Goal: Task Accomplishment & Management: Use online tool/utility

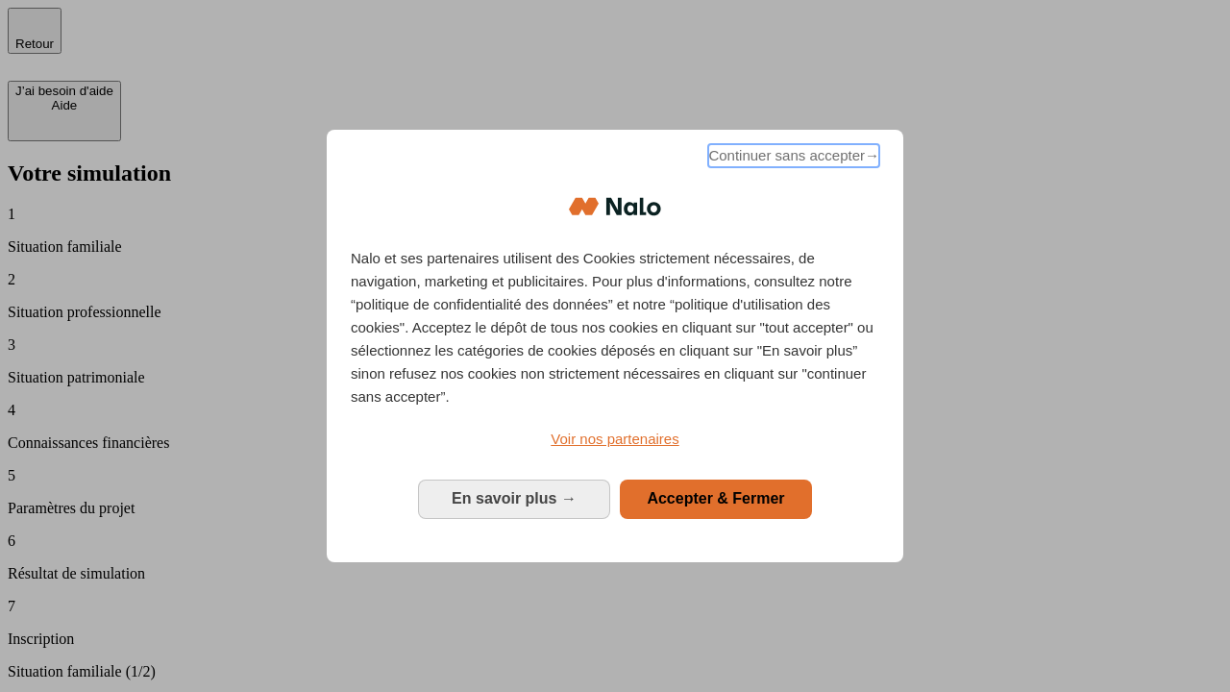
click at [792, 159] on span "Continuer sans accepter →" at bounding box center [793, 155] width 171 height 23
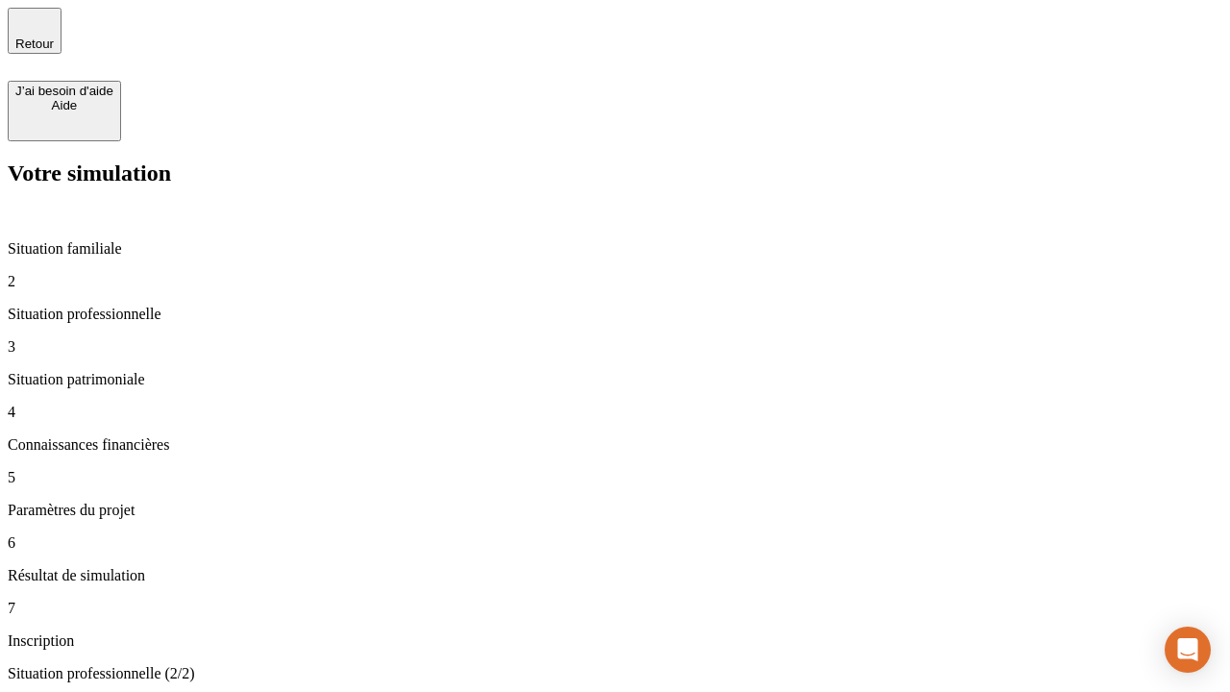
type input "70 000"
type input "1 000"
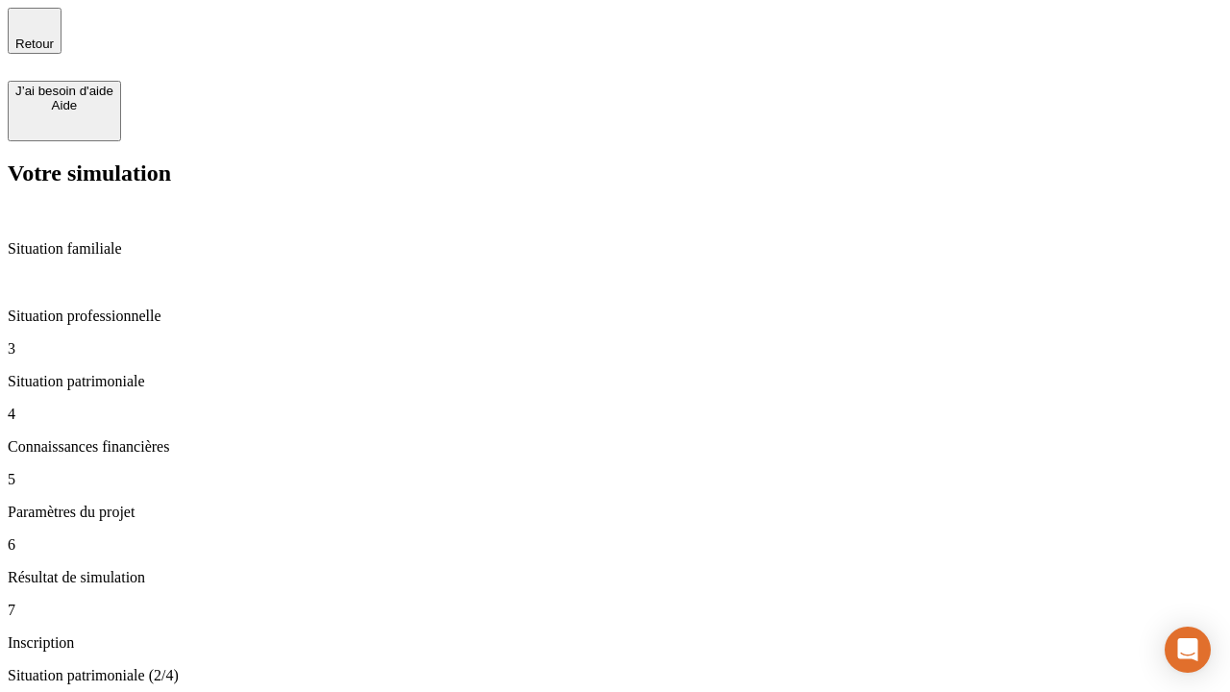
type input "800"
type input "6"
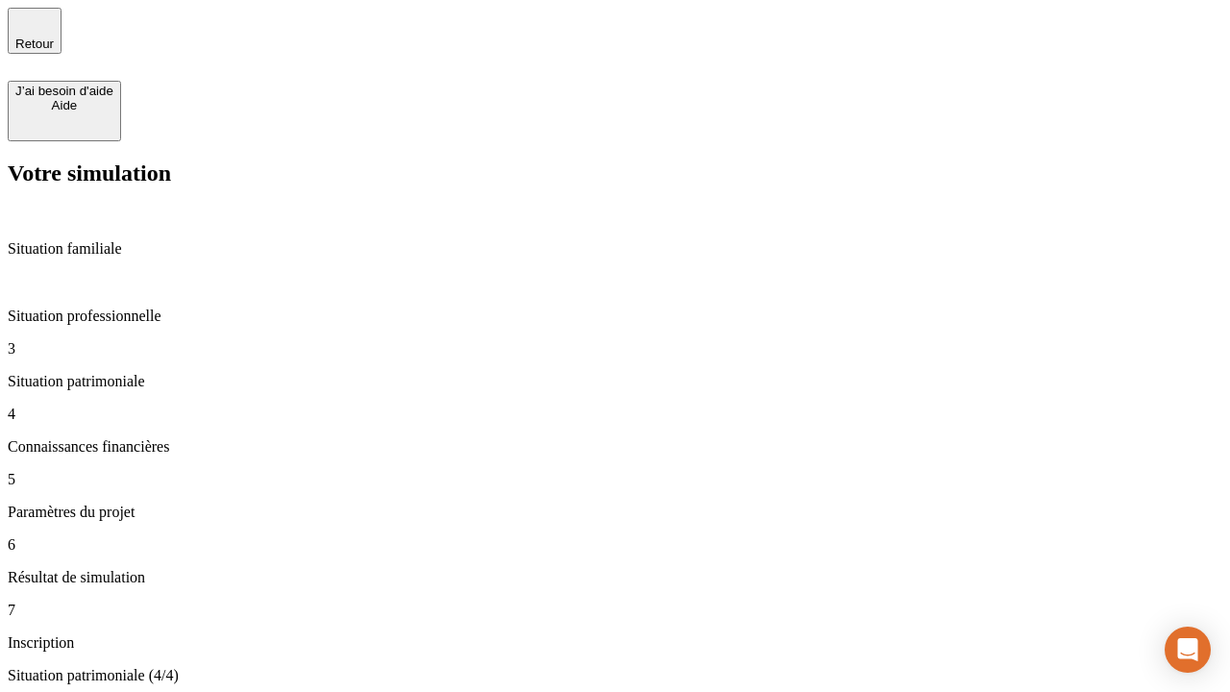
type input "400"
type input "3"
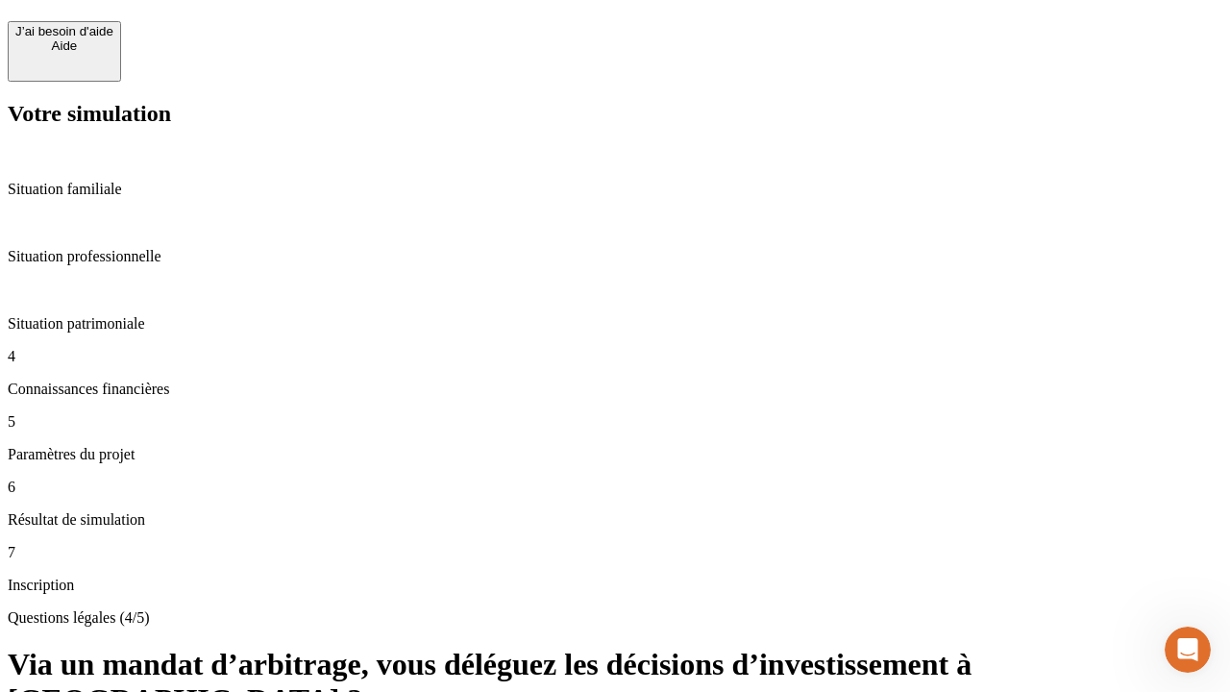
scroll to position [42, 0]
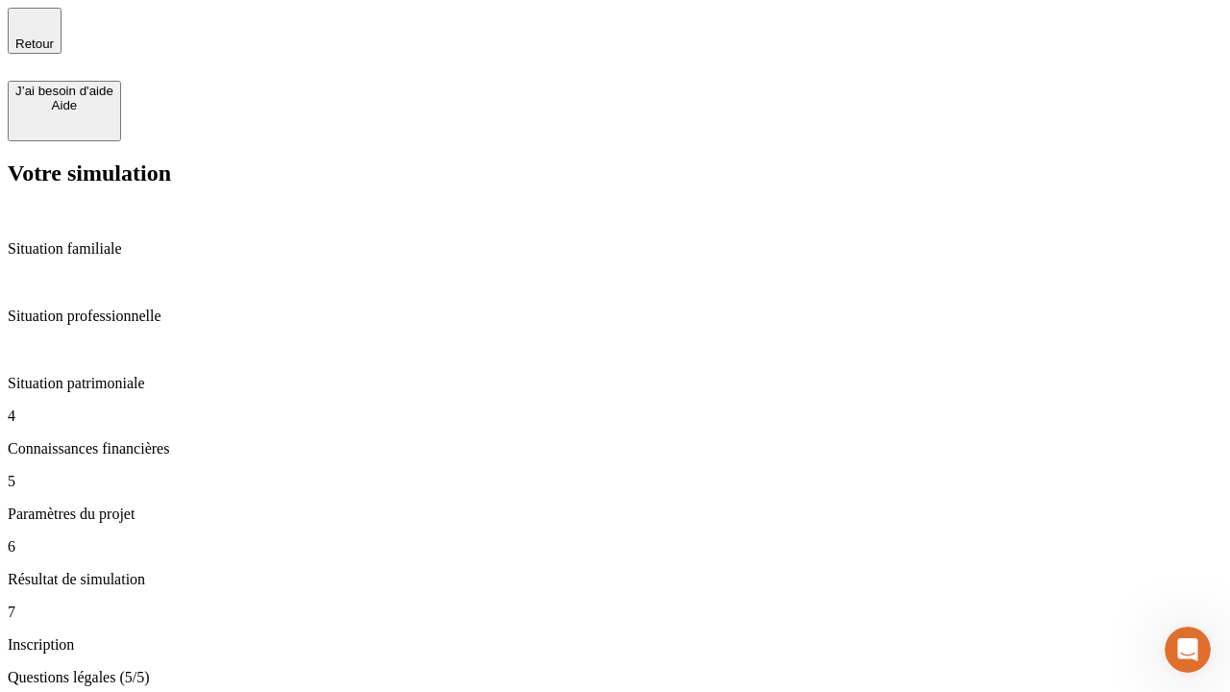
type input "35"
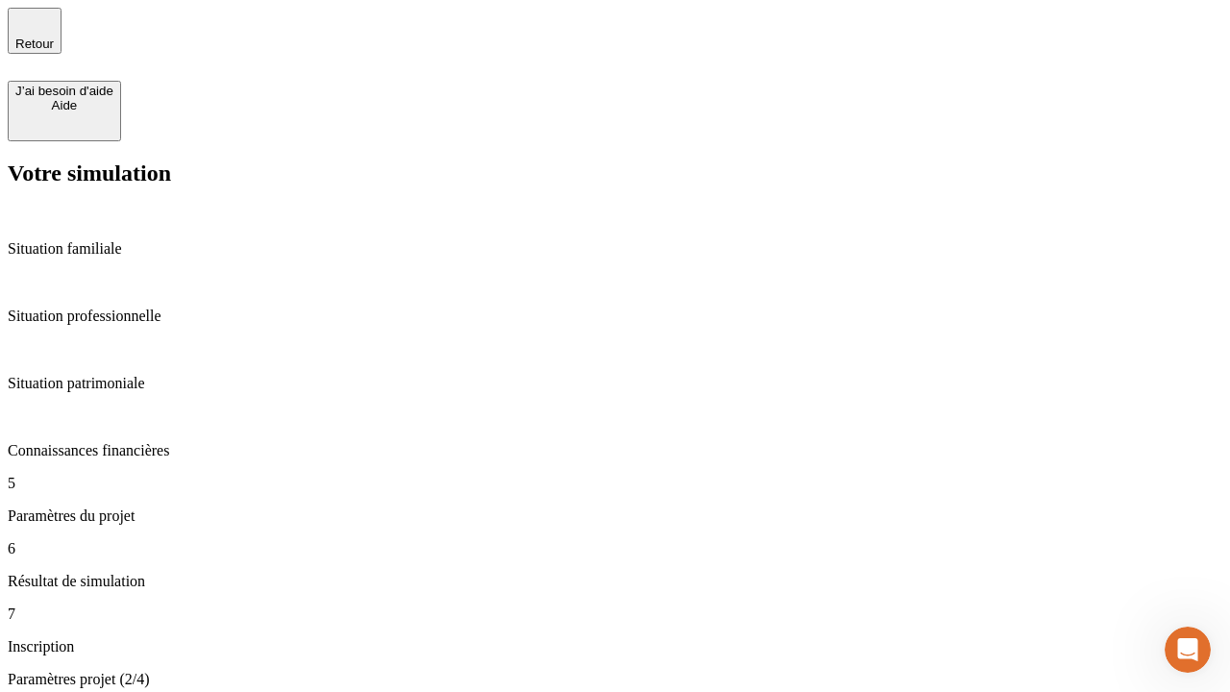
type input "500"
type input "640"
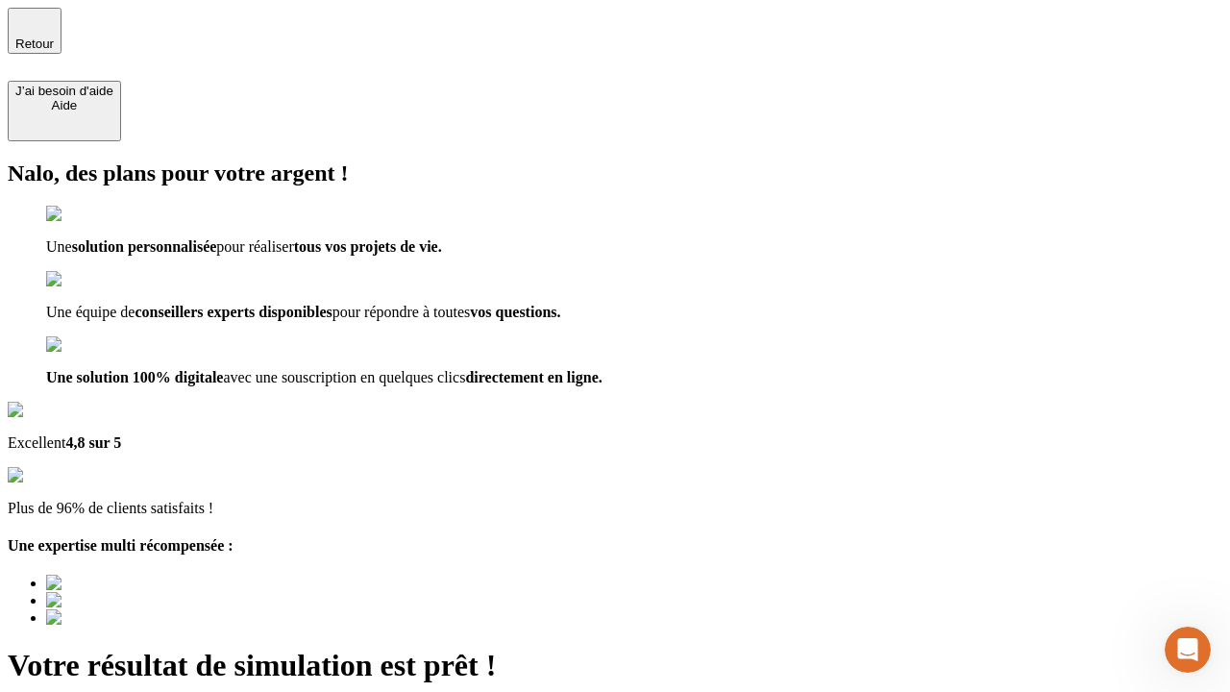
type input "[EMAIL_ADDRESS][DOMAIN_NAME]"
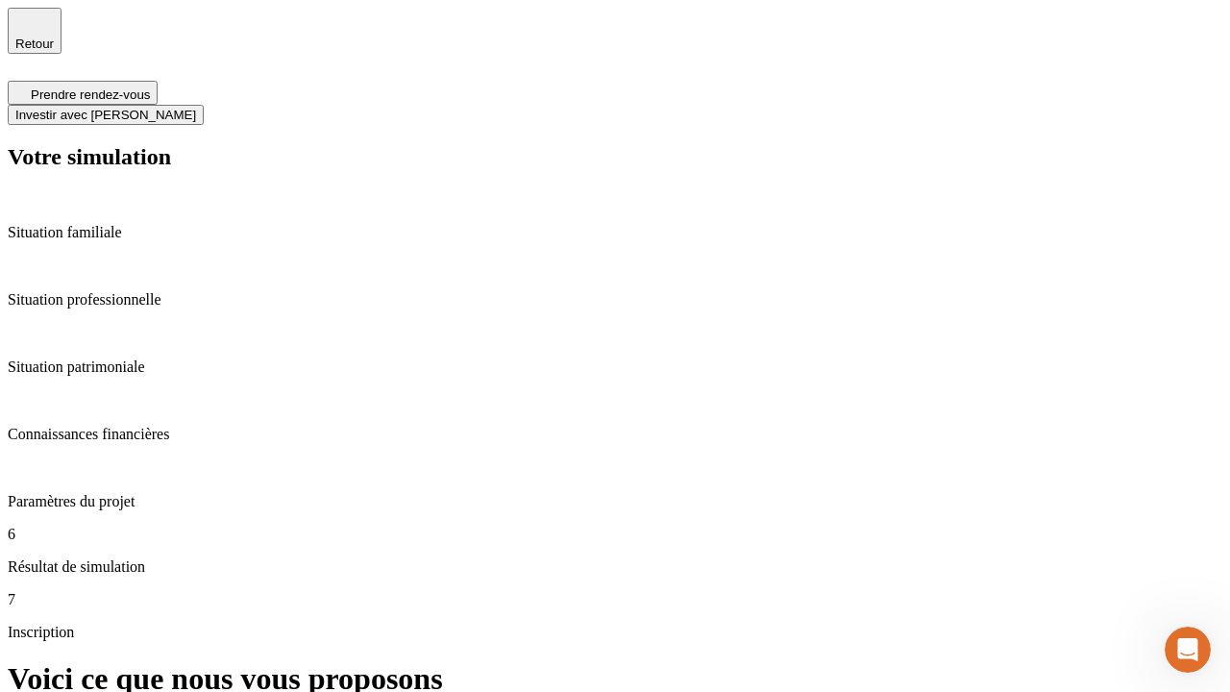
click at [196, 108] on span "Investir avec [PERSON_NAME]" at bounding box center [105, 115] width 181 height 14
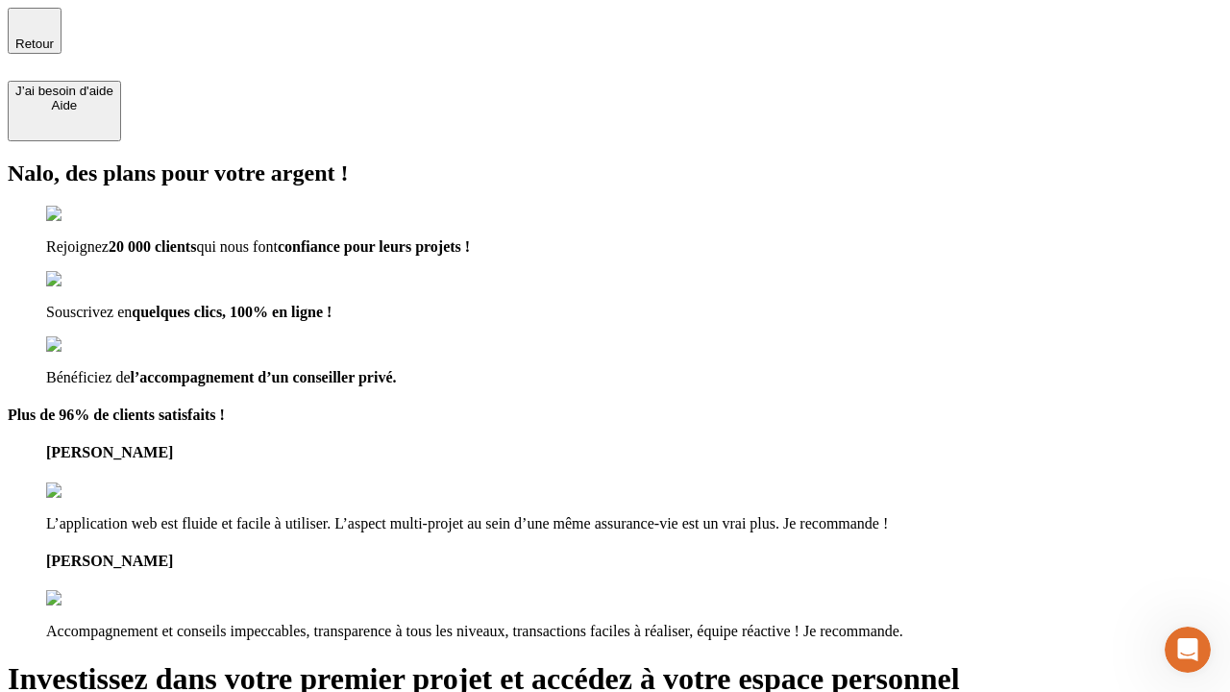
type input "[PERSON_NAME][EMAIL_ADDRESS][DOMAIN_NAME]"
